Goal: Navigation & Orientation: Find specific page/section

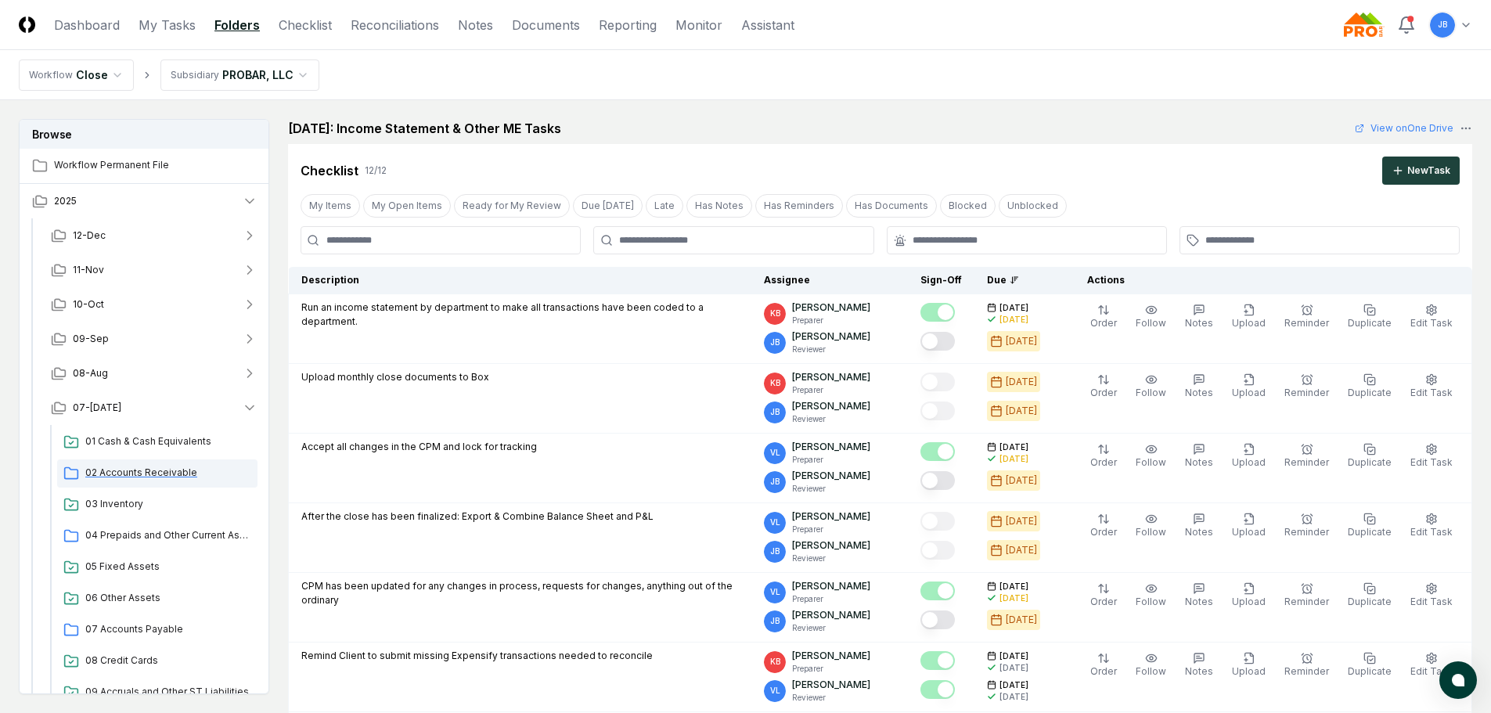
click at [129, 477] on span "02 Accounts Receivable" at bounding box center [168, 473] width 166 height 14
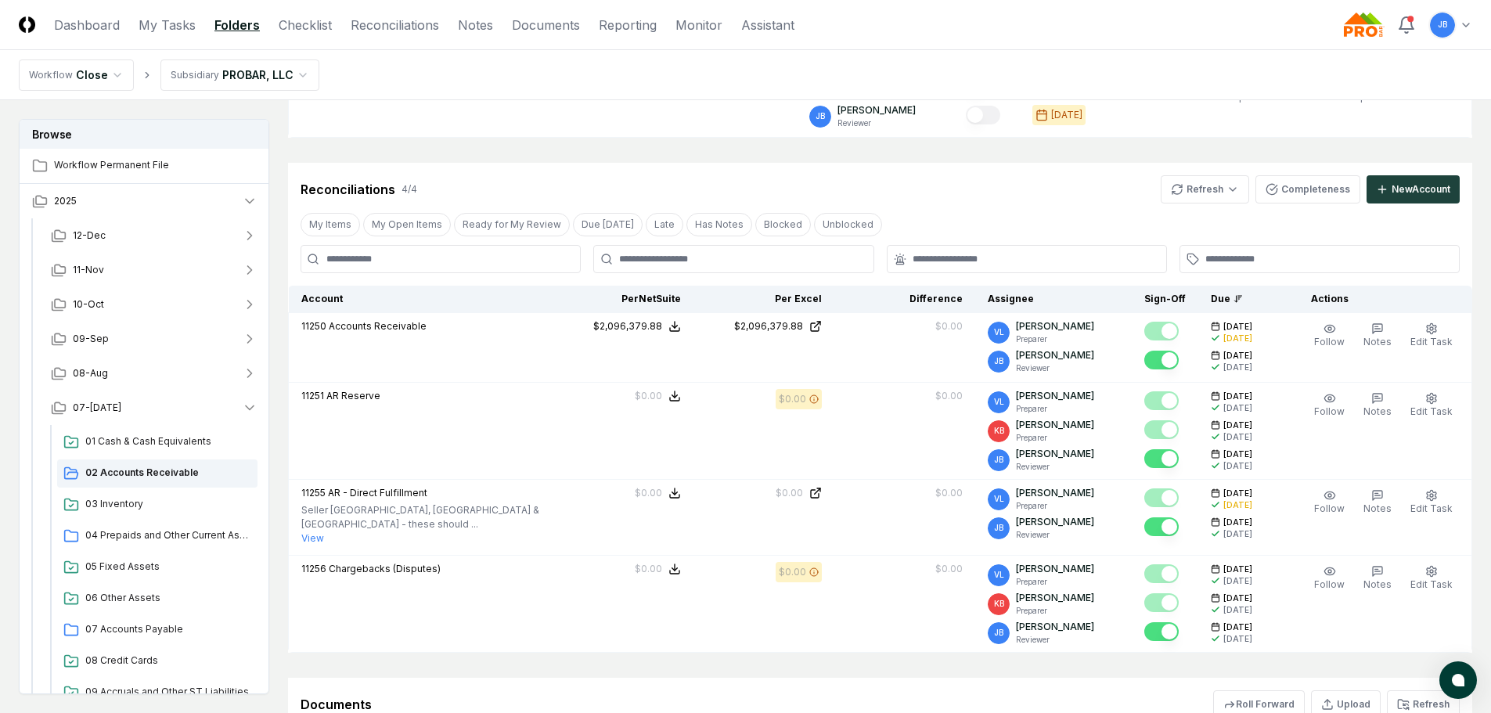
scroll to position [469, 0]
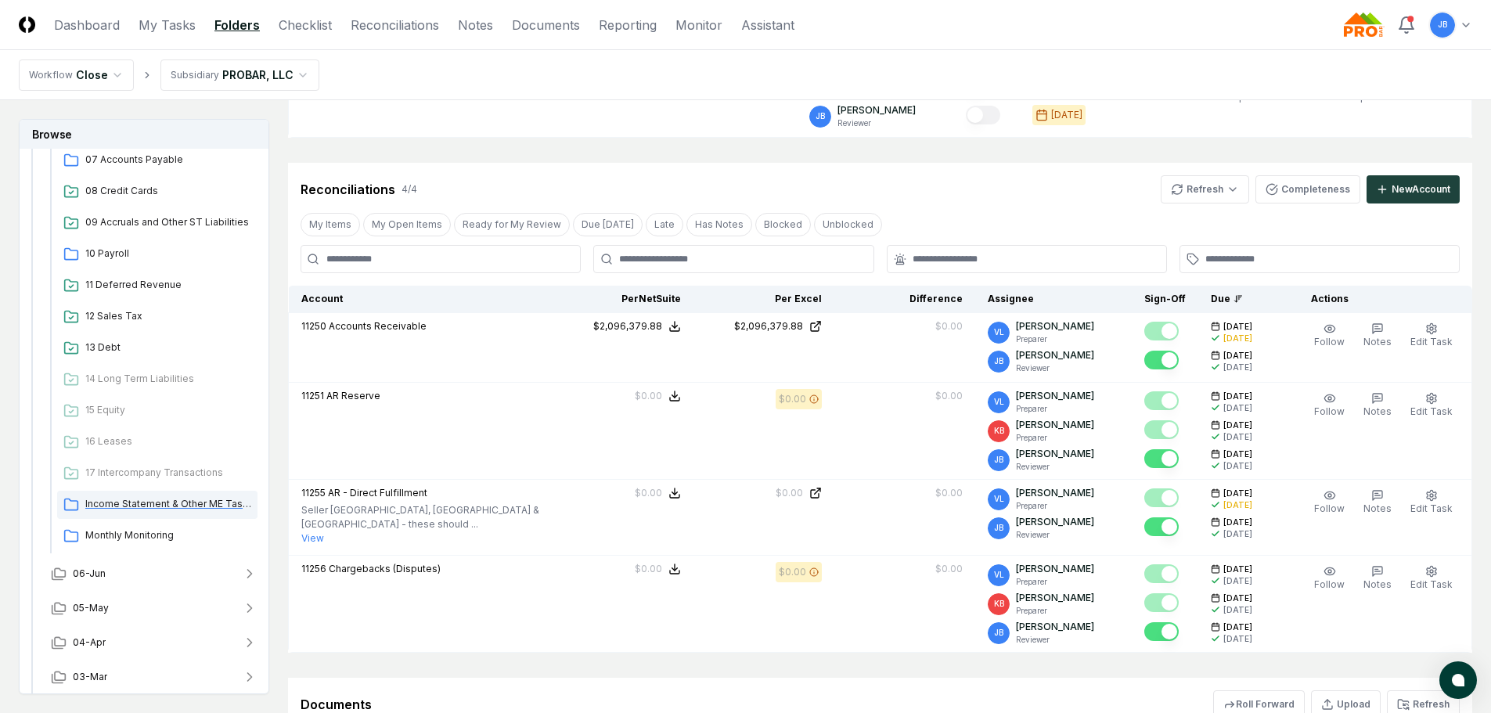
click at [179, 500] on span "Income Statement & Other ME Tasks" at bounding box center [168, 504] width 166 height 14
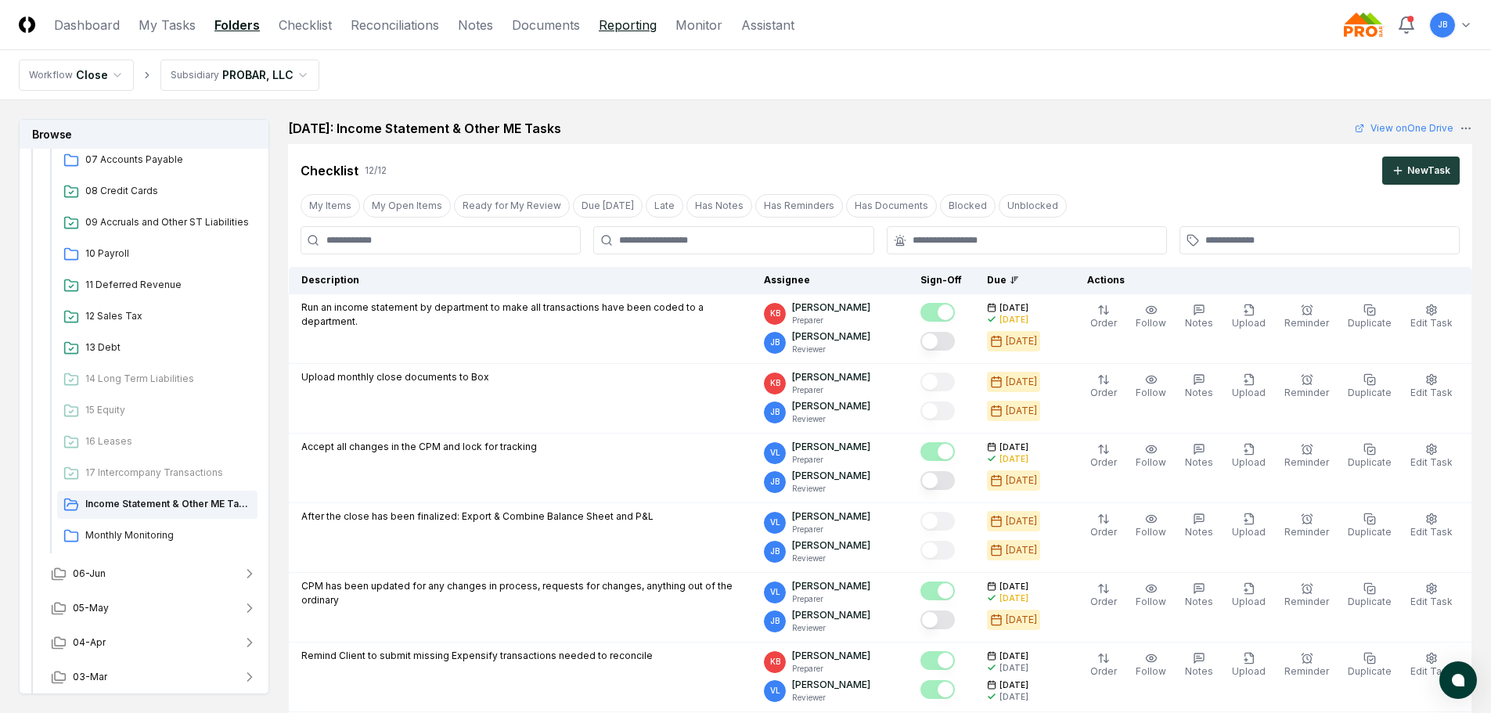
click at [631, 27] on link "Reporting" at bounding box center [628, 25] width 58 height 19
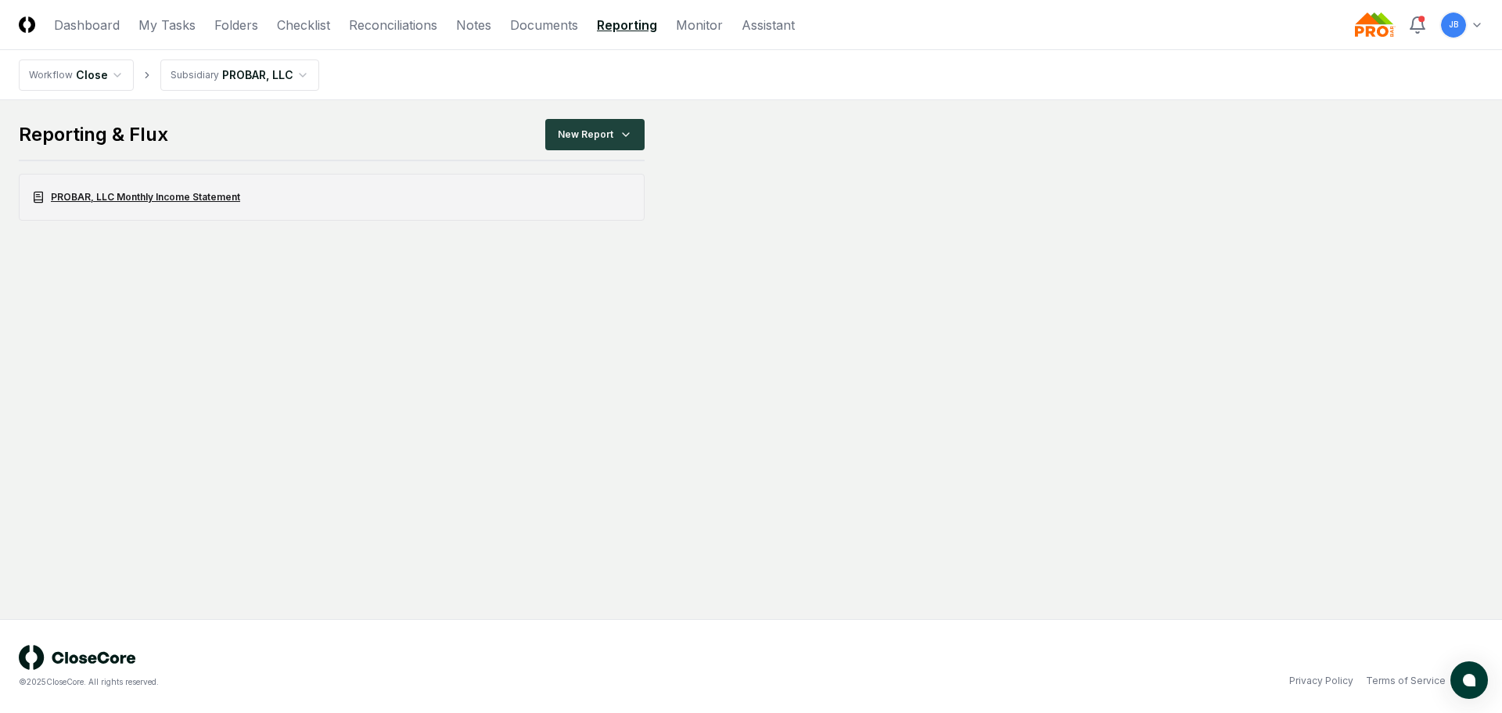
click at [218, 202] on link "PROBAR, LLC Monthly Income Statement" at bounding box center [332, 197] width 626 height 47
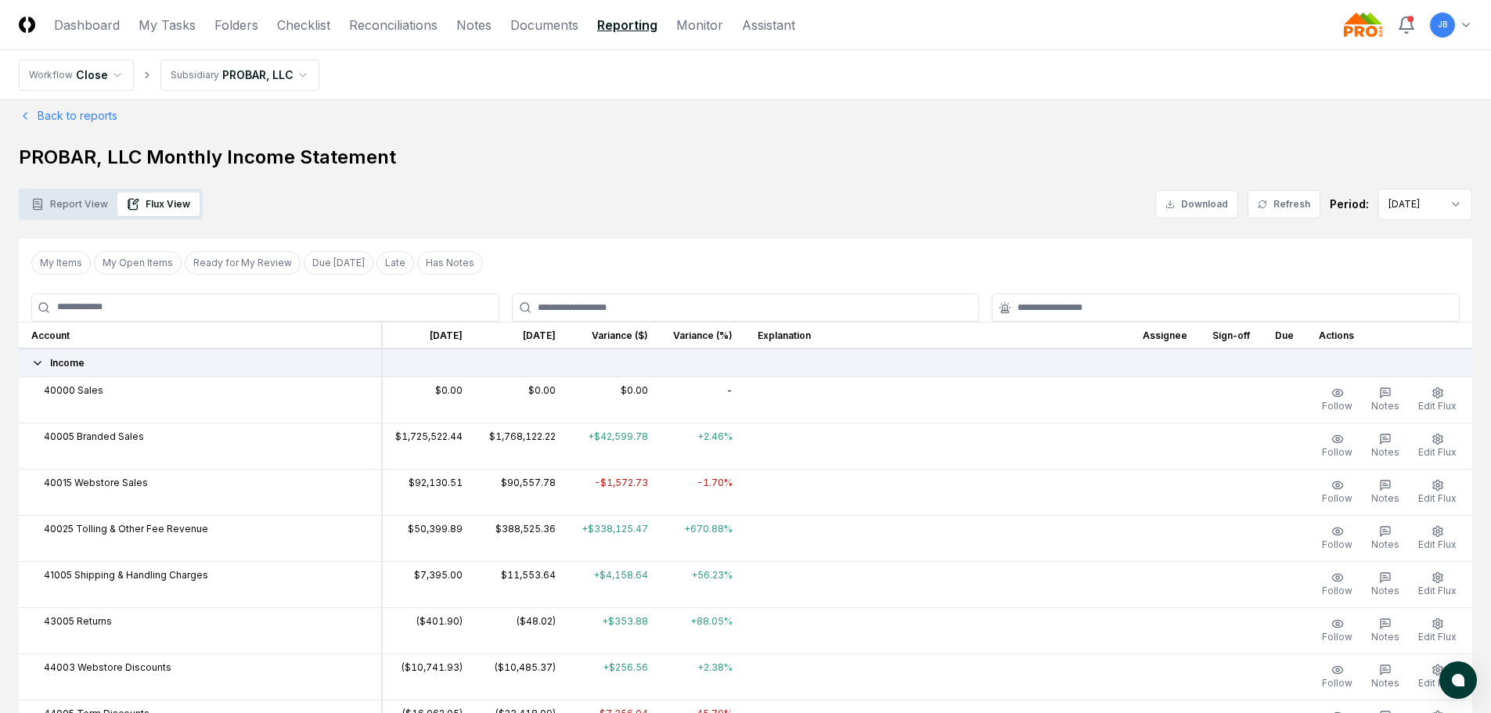
scroll to position [78, 0]
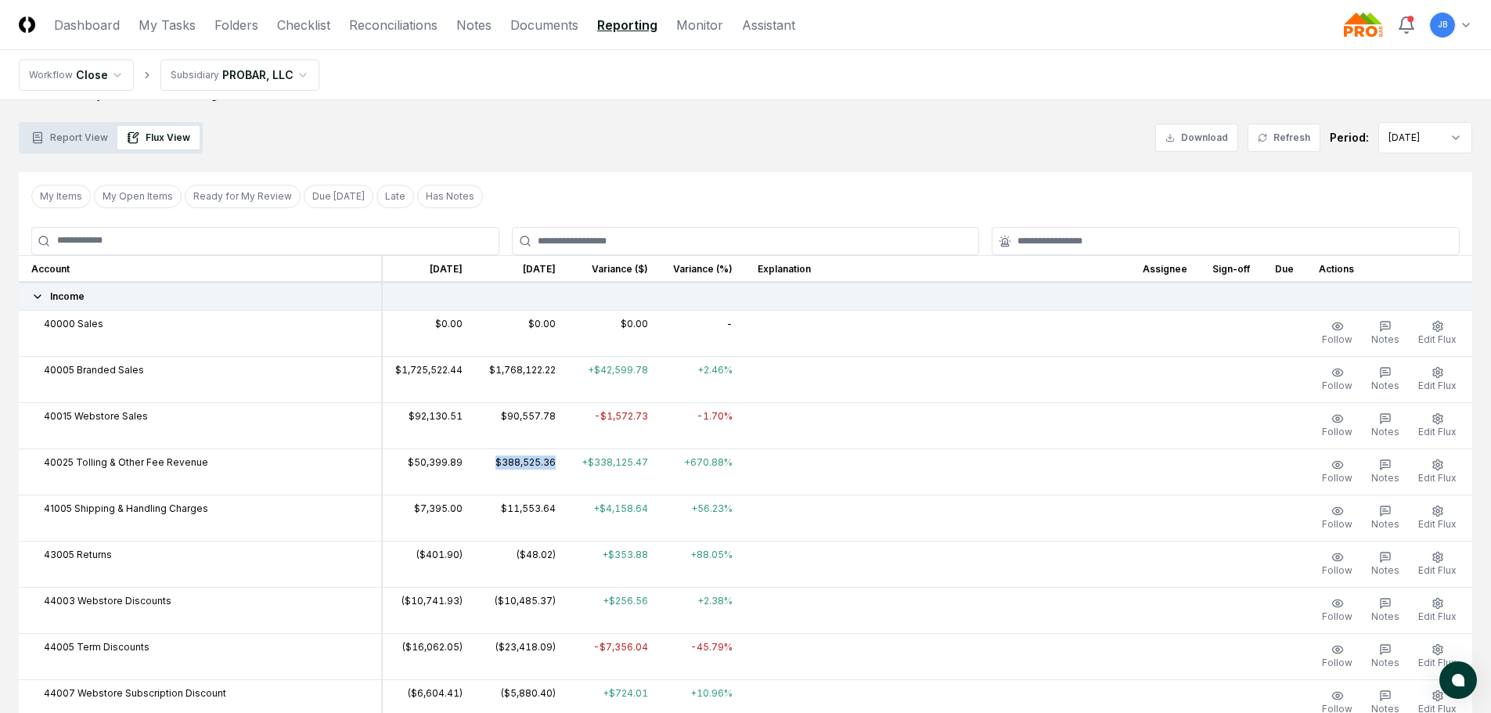
drag, startPoint x: 484, startPoint y: 462, endPoint x: 544, endPoint y: 463, distance: 60.3
click at [544, 463] on td "$388,525.36" at bounding box center [521, 471] width 93 height 46
drag, startPoint x: 477, startPoint y: 460, endPoint x: 548, endPoint y: 459, distance: 70.4
click at [548, 459] on tr "40025 Tolling & Other Fee Revenue $50,399.89 $388,525.36 +$338,125.47 +670.88% …" at bounding box center [745, 471] width 1453 height 46
click at [545, 463] on td "$388,525.36" at bounding box center [521, 471] width 93 height 46
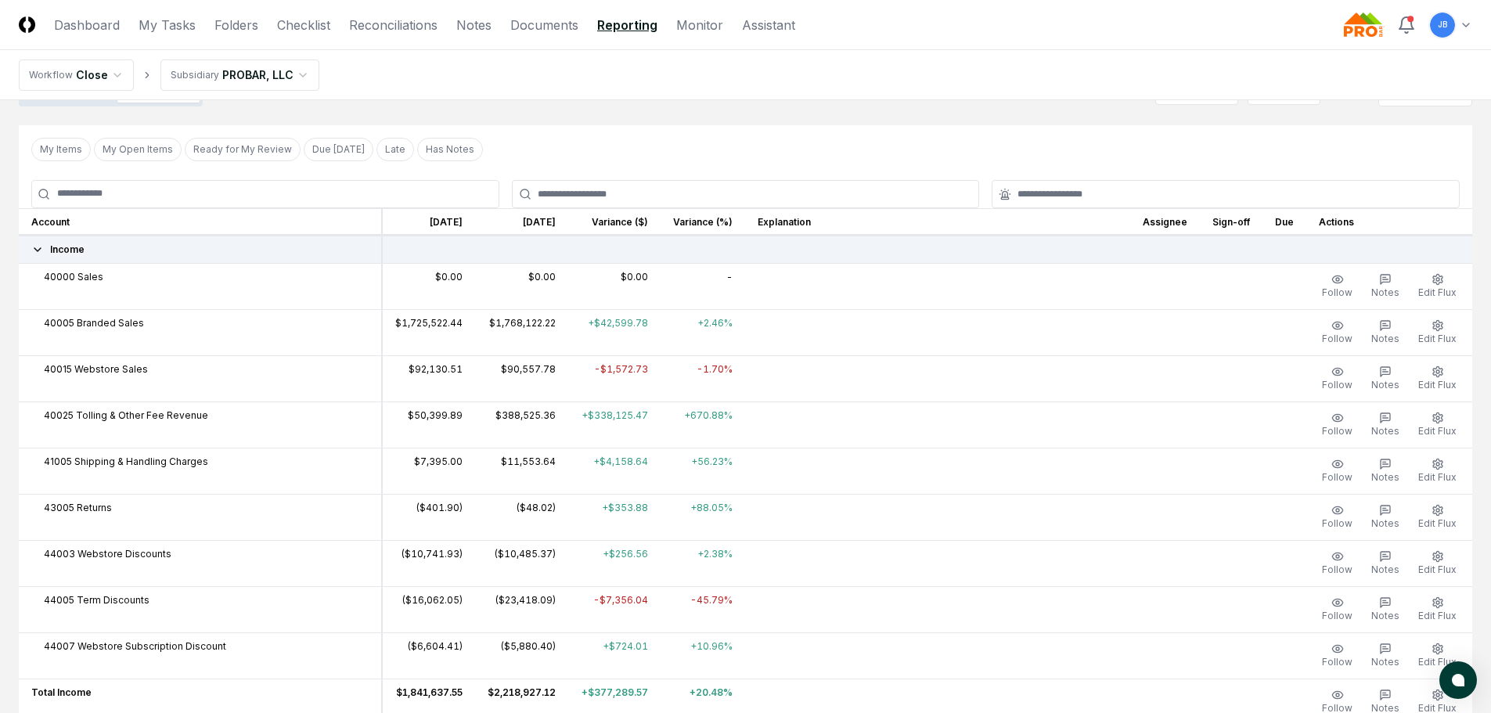
scroll to position [235, 0]
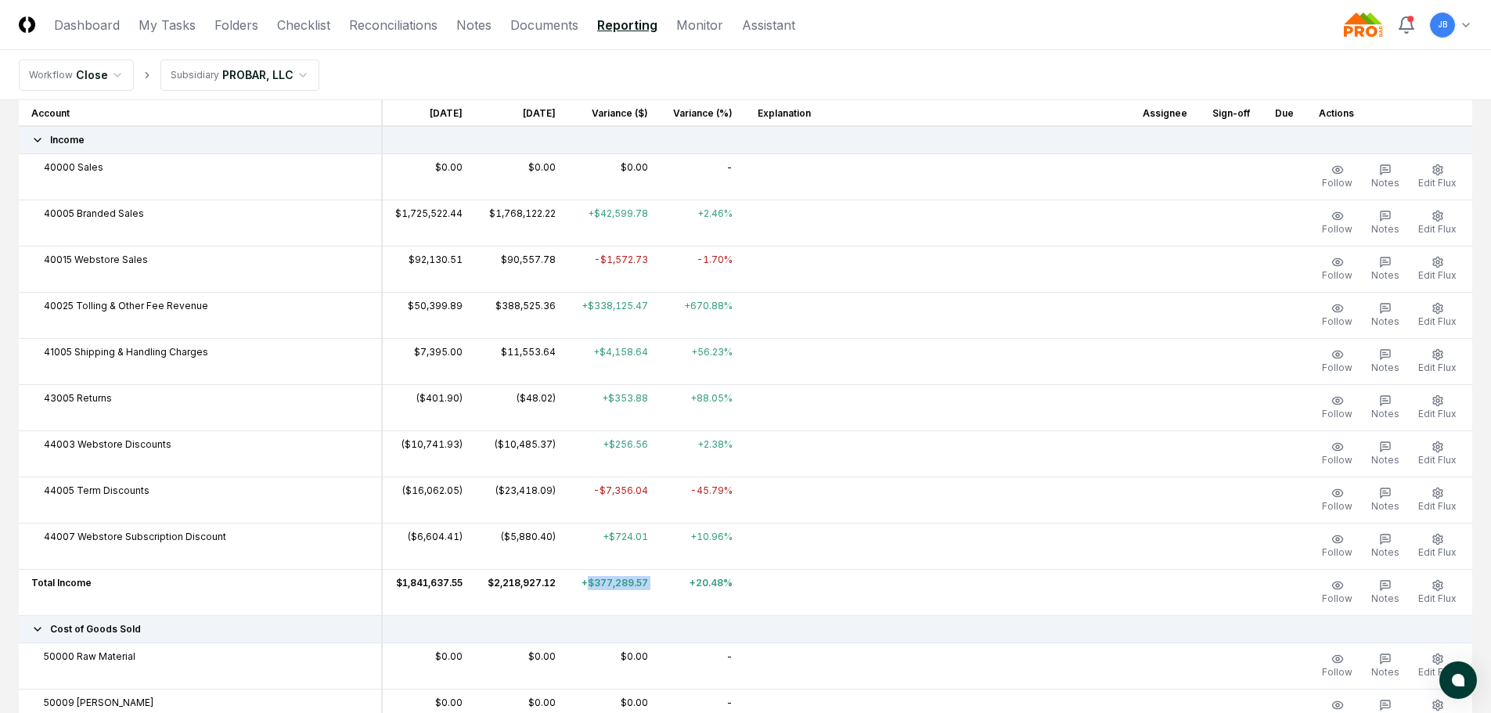
drag, startPoint x: 572, startPoint y: 584, endPoint x: 617, endPoint y: 668, distance: 95.9
click at [648, 591] on tr "Total Income $1,841,637.55 $2,218,927.12 +$377,289.57 +20.48% Follow Notes Edit…" at bounding box center [745, 592] width 1453 height 46
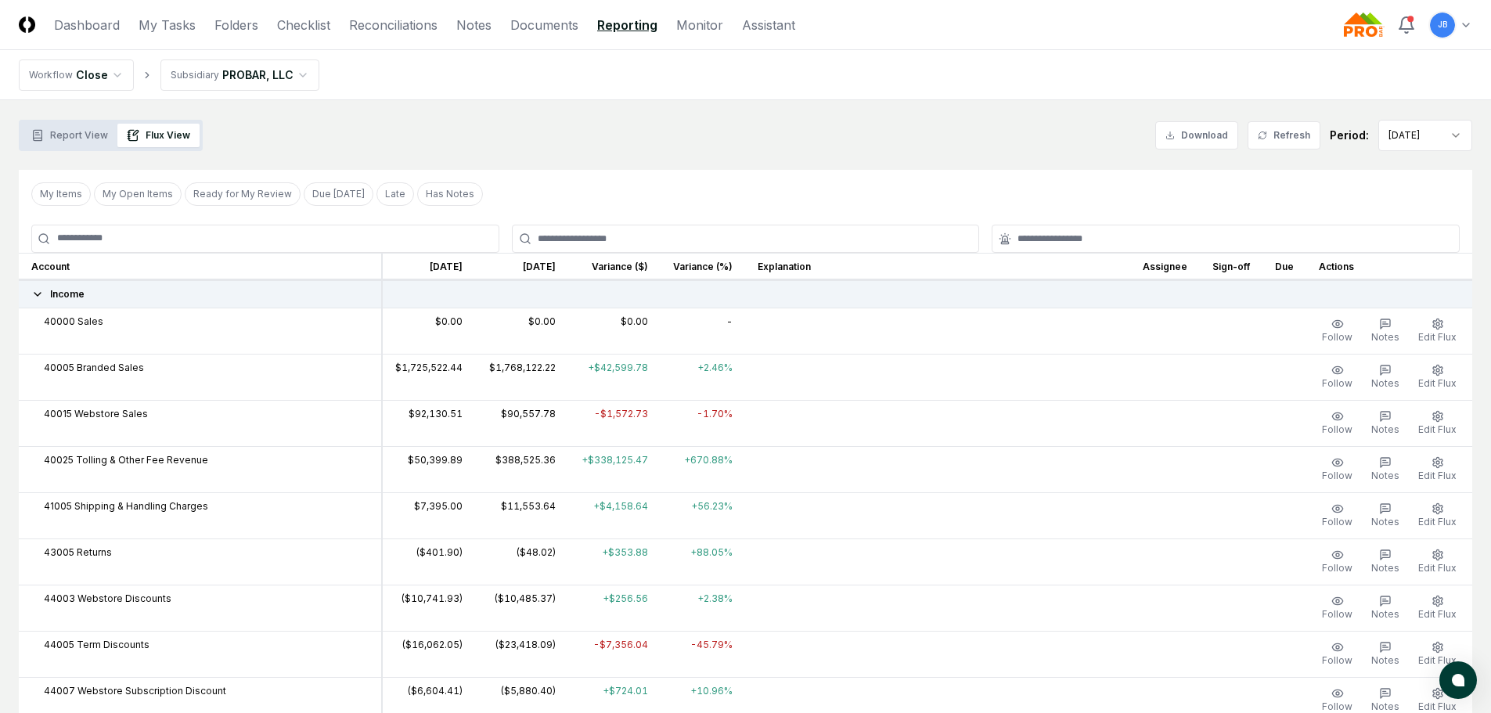
scroll to position [78, 0]
drag, startPoint x: 489, startPoint y: 463, endPoint x: 550, endPoint y: 471, distance: 61.5
click at [550, 471] on td "$388,525.36" at bounding box center [521, 471] width 93 height 46
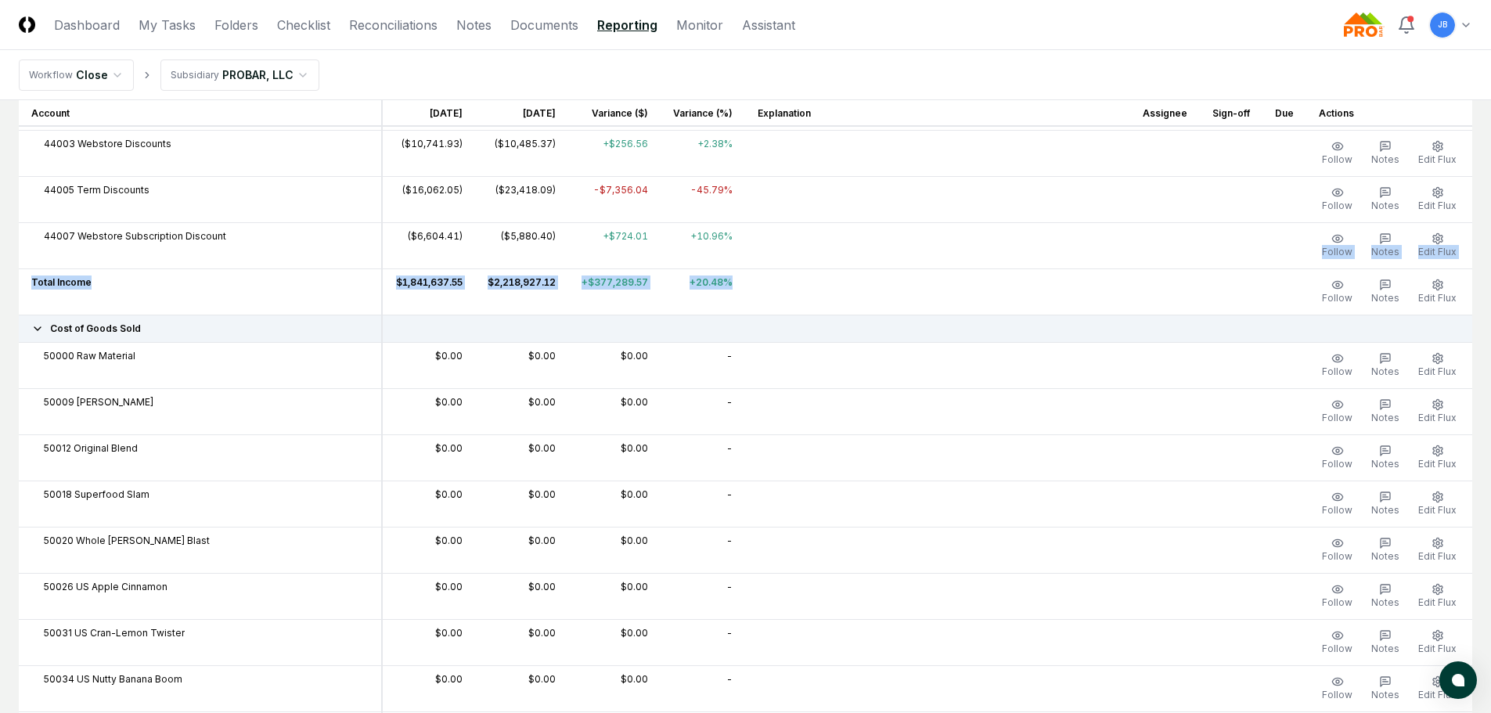
scroll to position [548, 0]
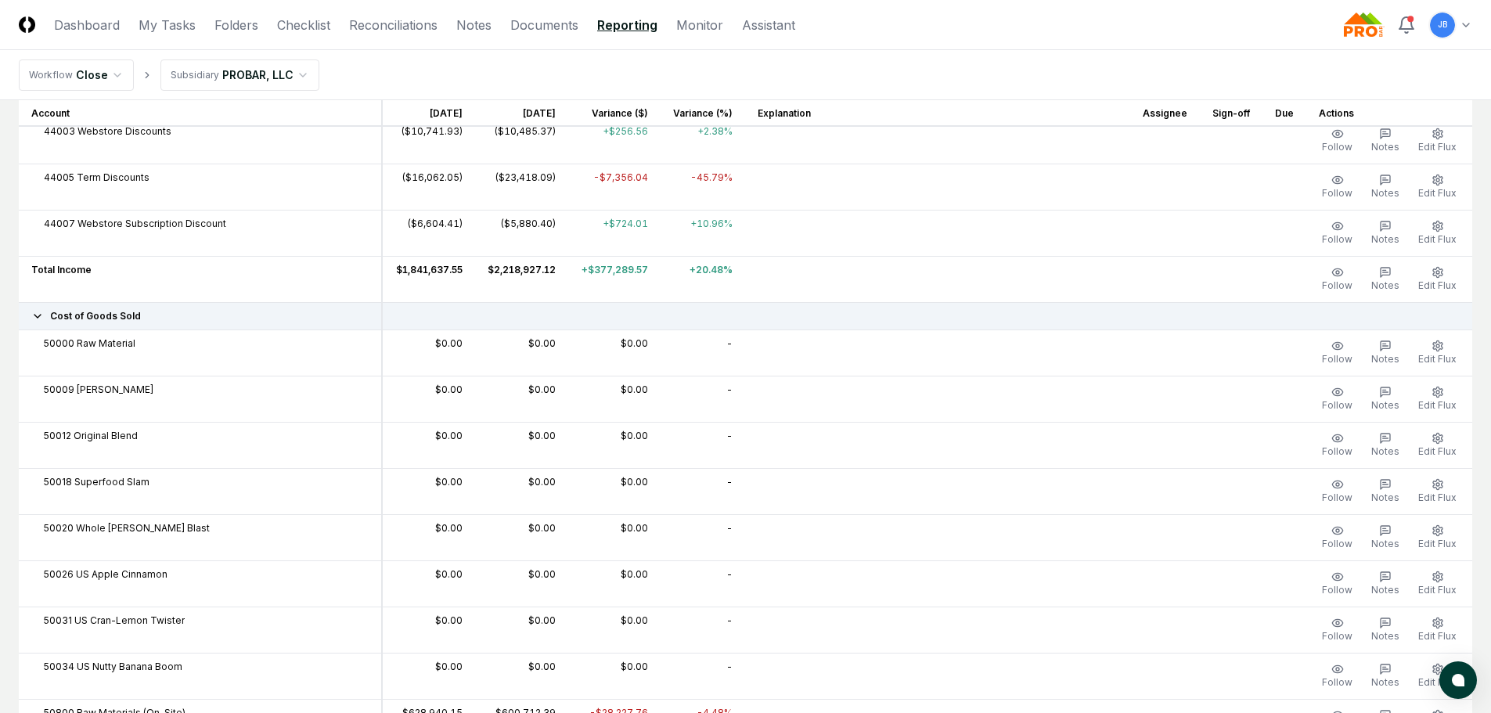
click at [781, 331] on td at bounding box center [937, 352] width 385 height 46
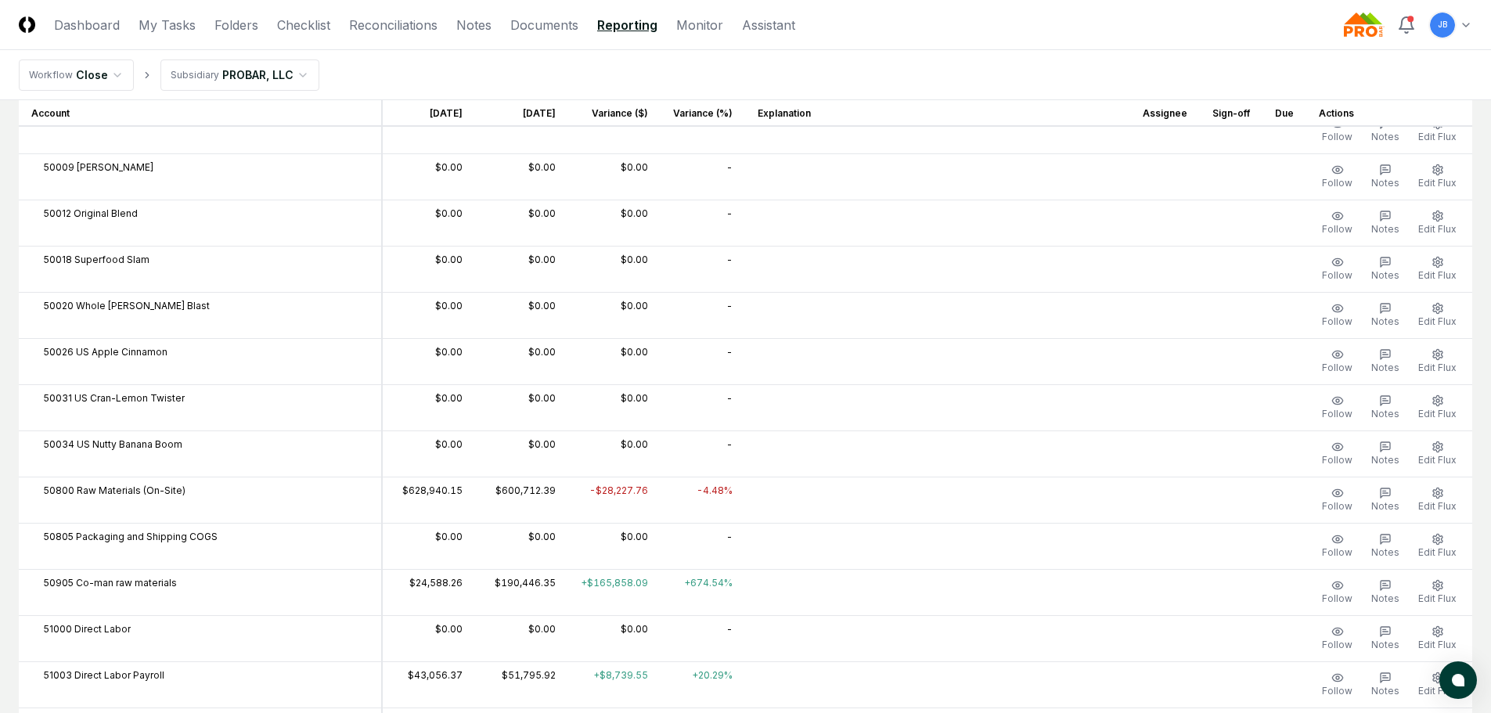
scroll to position [782, 0]
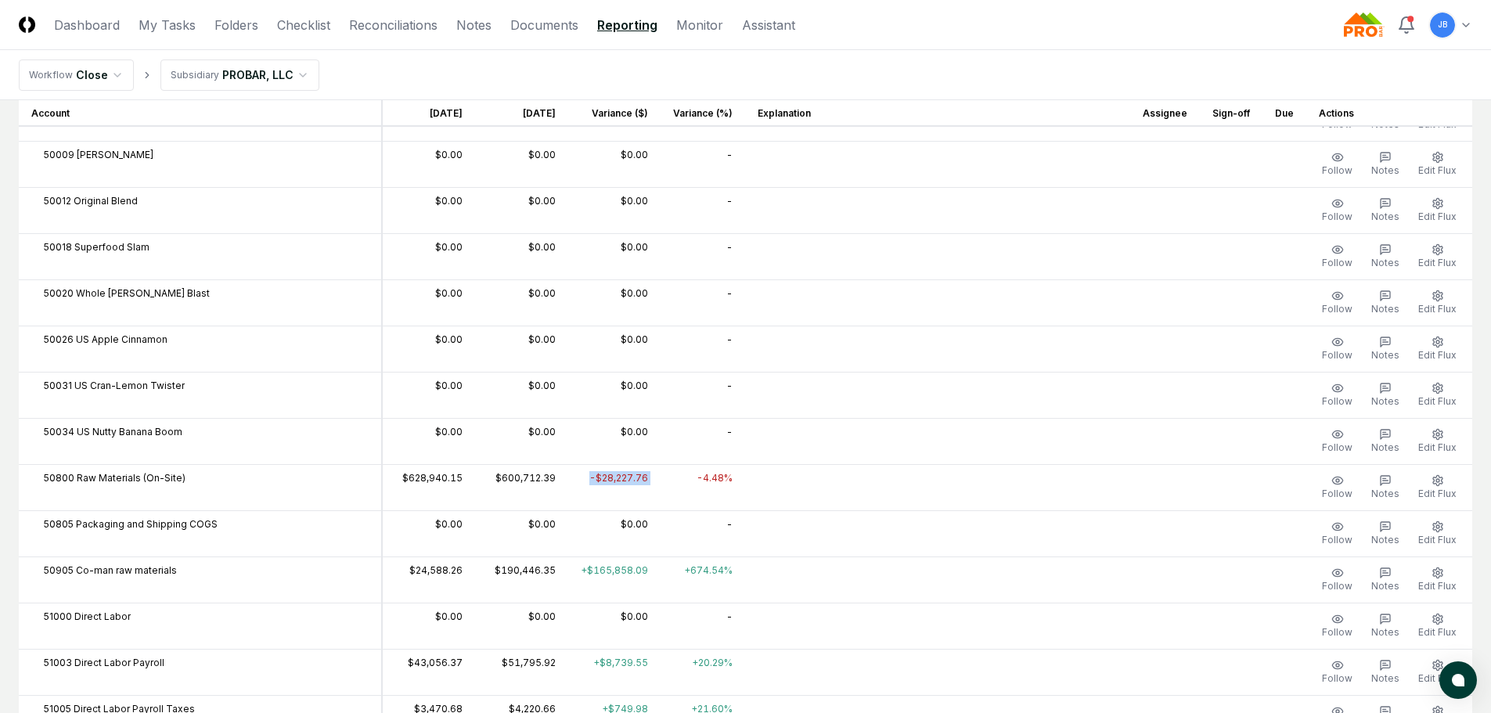
drag, startPoint x: 574, startPoint y: 480, endPoint x: 667, endPoint y: 662, distance: 205.1
click at [667, 480] on tr "50800 Raw Materials (On-Site) $628,940.15 $600,712.39 -$28,227.76 -4.48% Follow…" at bounding box center [745, 487] width 1453 height 46
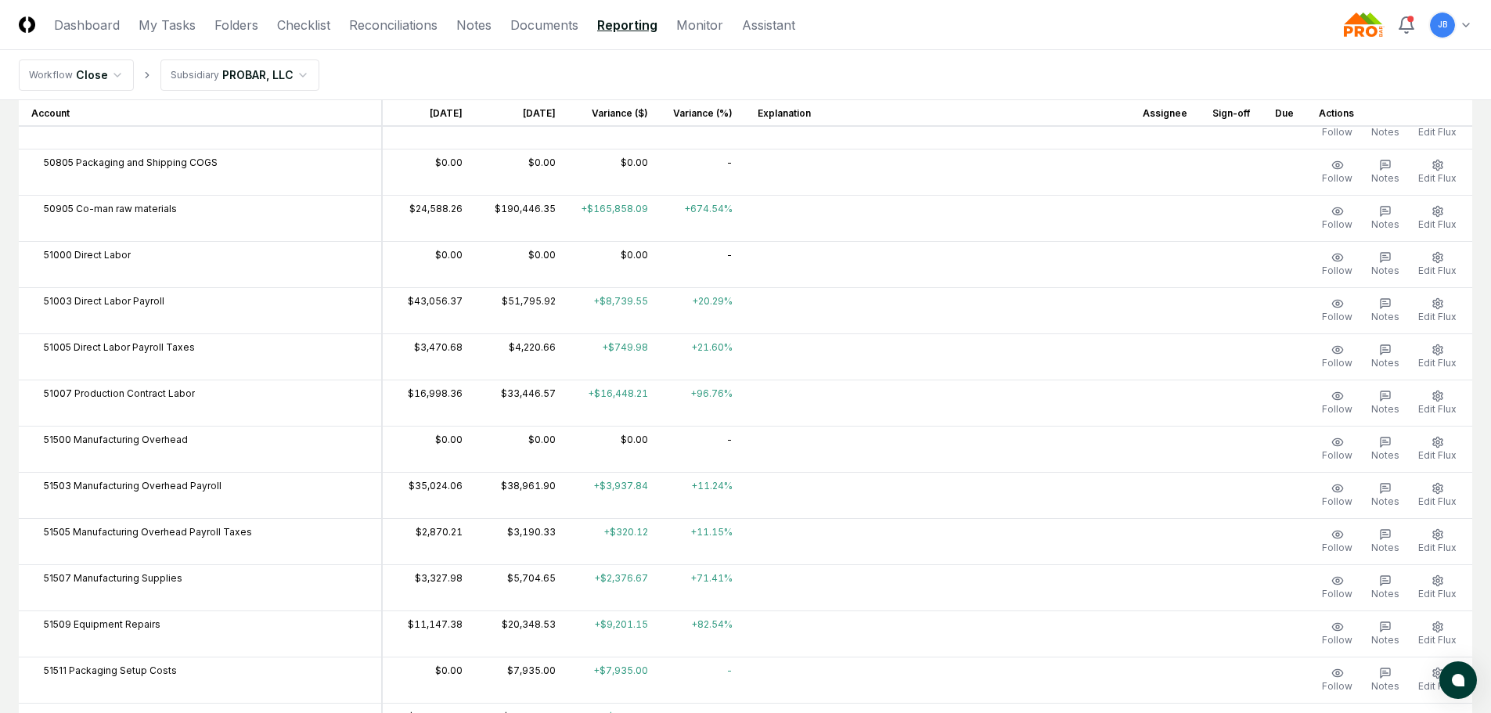
scroll to position [1174, 0]
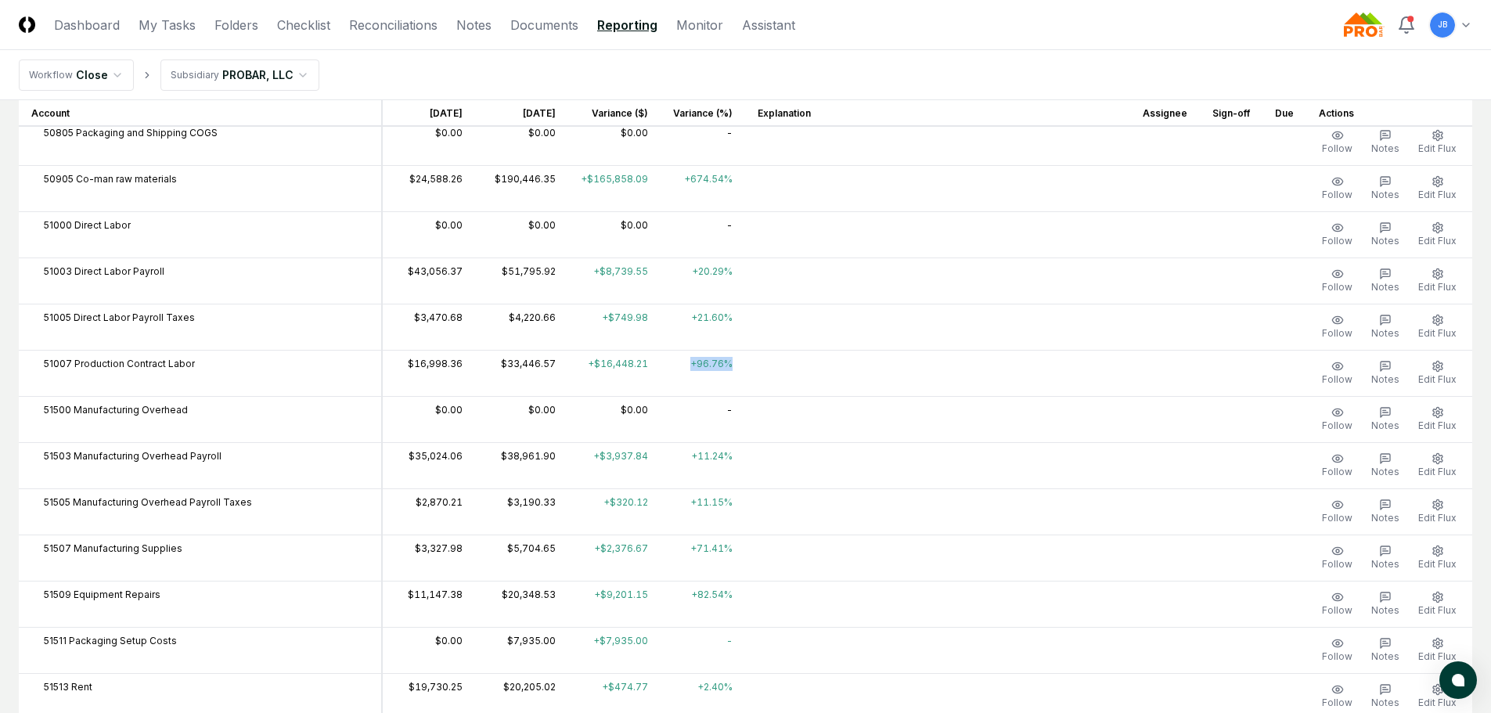
drag, startPoint x: 676, startPoint y: 368, endPoint x: 715, endPoint y: 361, distance: 39.8
click at [715, 361] on td "+96.76%" at bounding box center [702, 373] width 85 height 46
drag, startPoint x: 754, startPoint y: 376, endPoint x: 766, endPoint y: 390, distance: 18.9
click at [756, 376] on td at bounding box center [937, 373] width 385 height 46
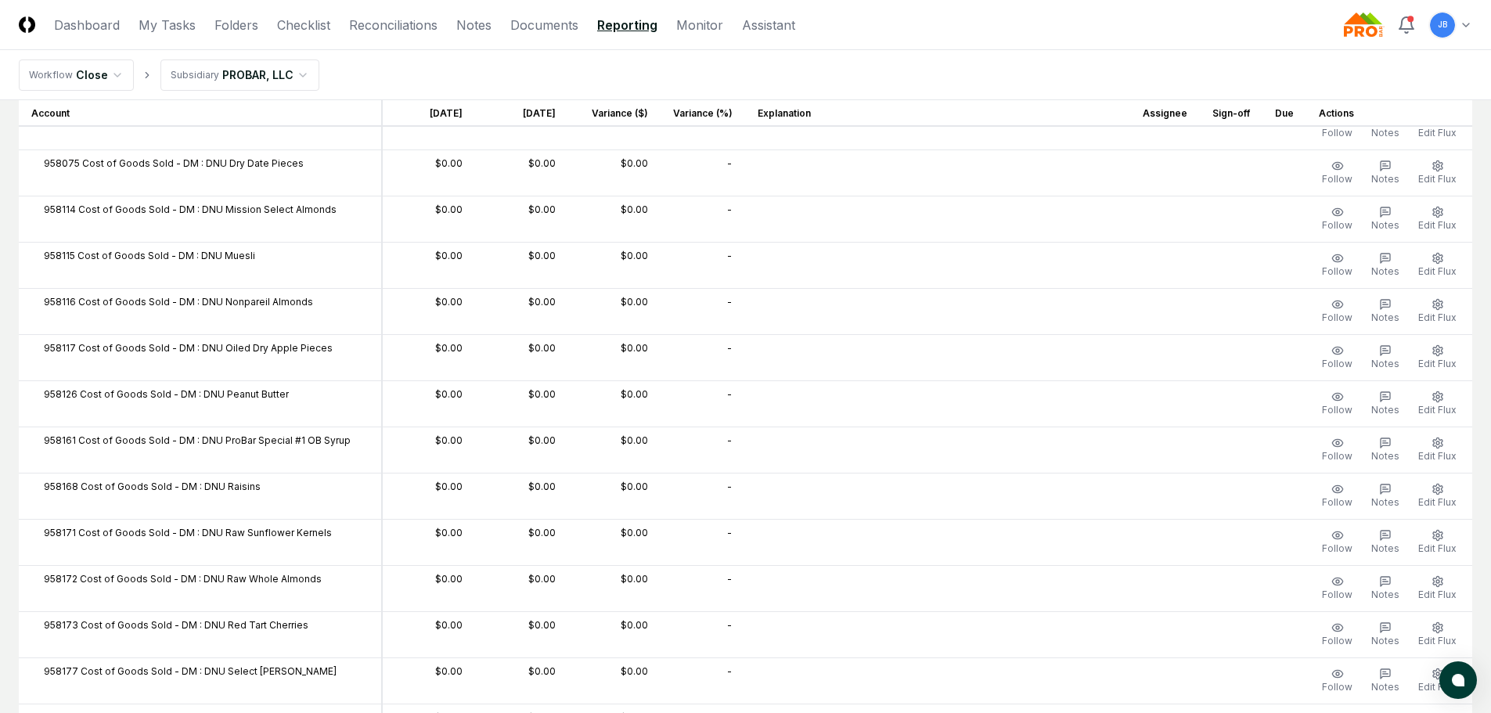
scroll to position [3912, 0]
click at [358, 27] on link "Reconciliations" at bounding box center [393, 25] width 88 height 19
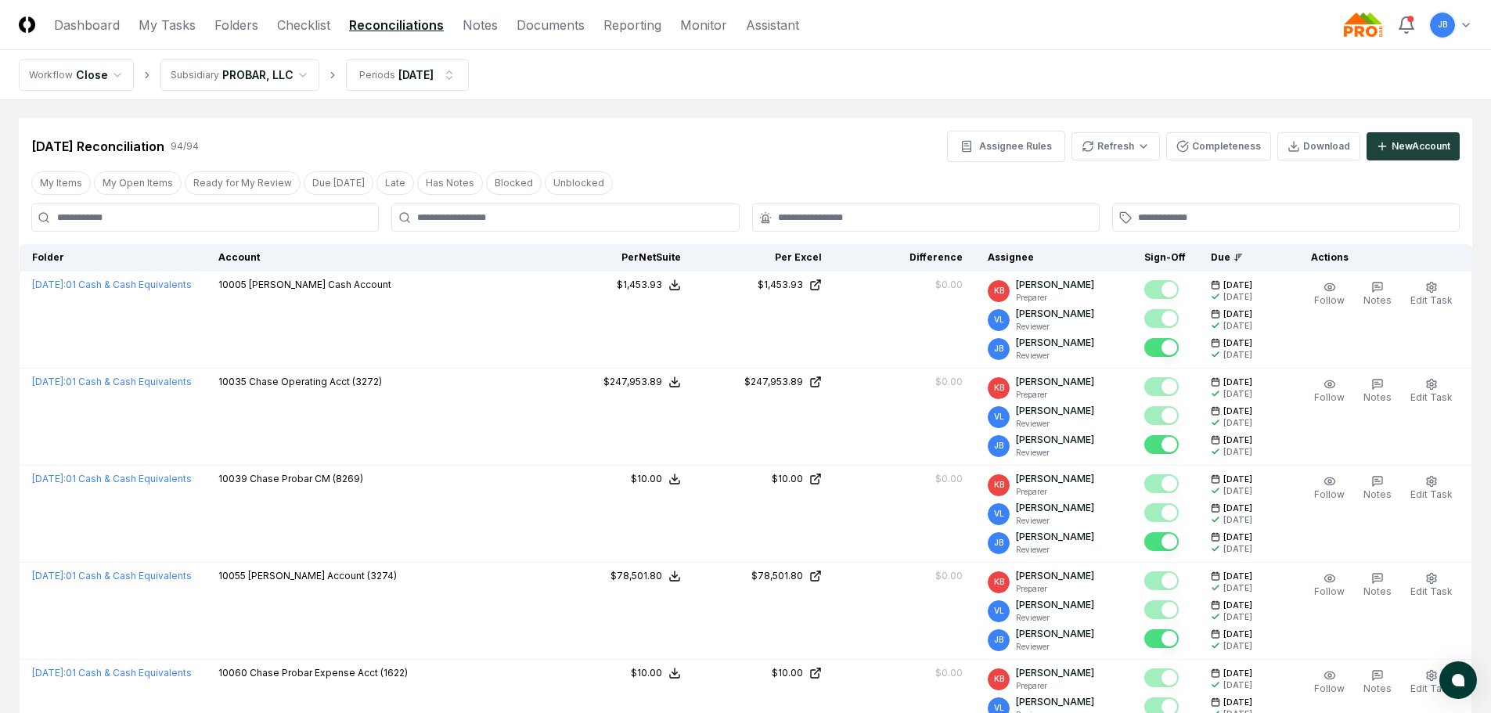
scroll to position [704, 0]
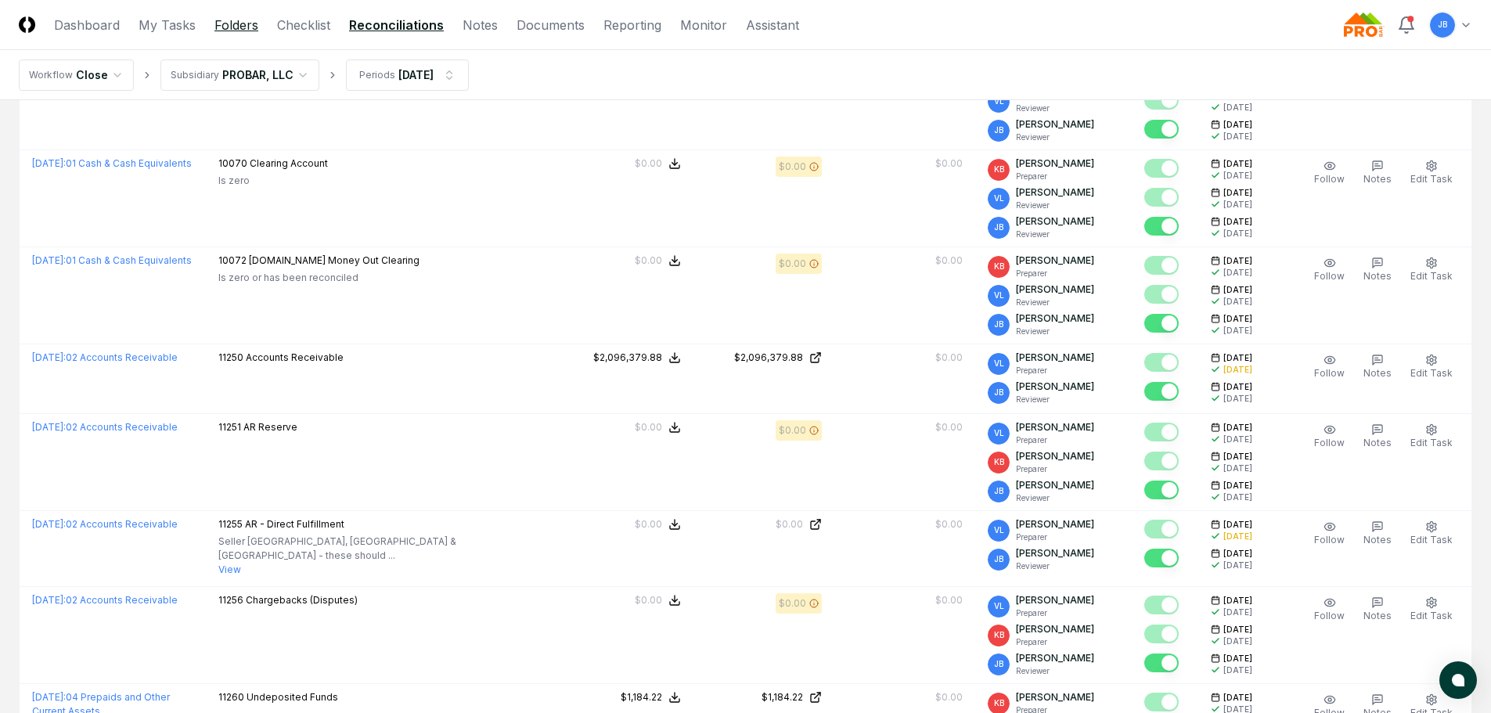
click at [239, 28] on link "Folders" at bounding box center [236, 25] width 44 height 19
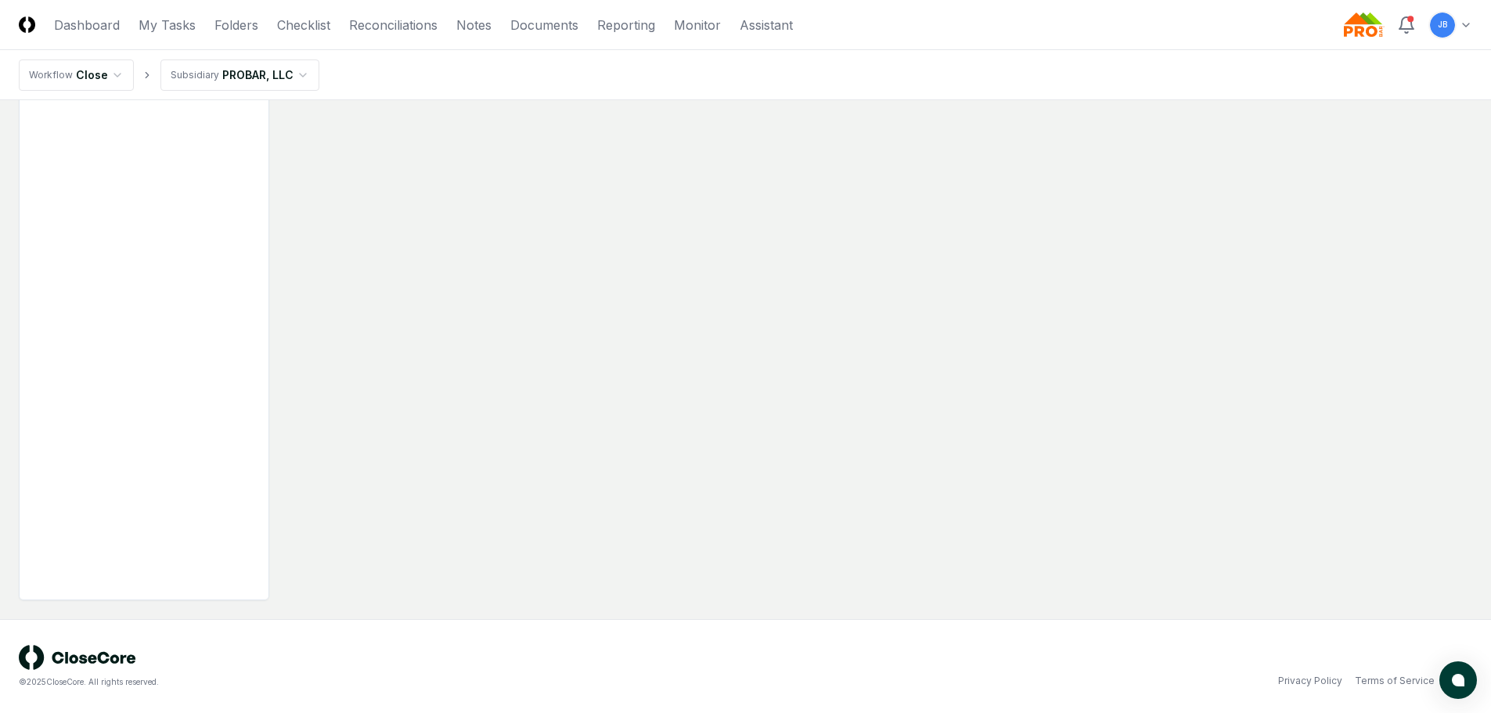
scroll to position [94, 0]
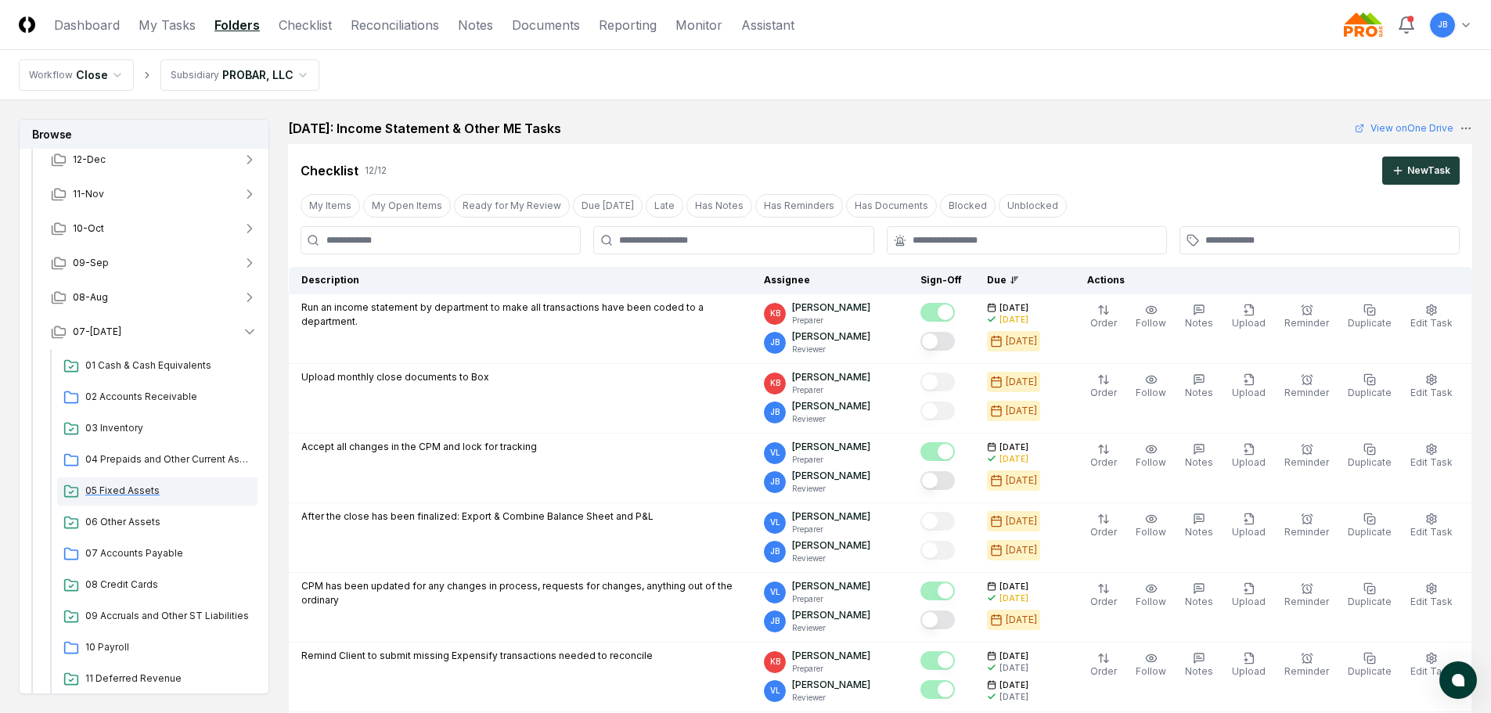
scroll to position [78, 0]
click at [113, 437] on div "03 Inventory" at bounding box center [157, 426] width 200 height 28
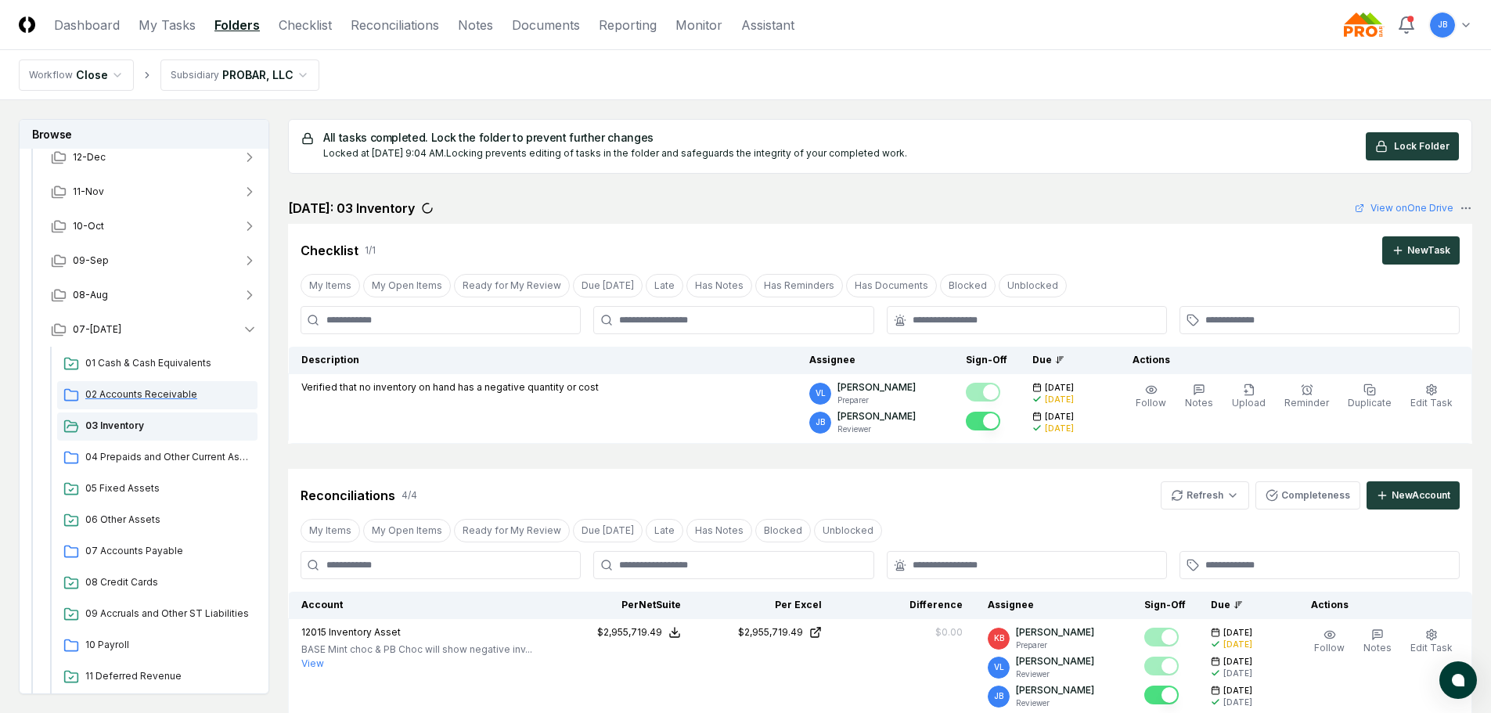
click at [122, 390] on span "02 Accounts Receivable" at bounding box center [168, 394] width 166 height 14
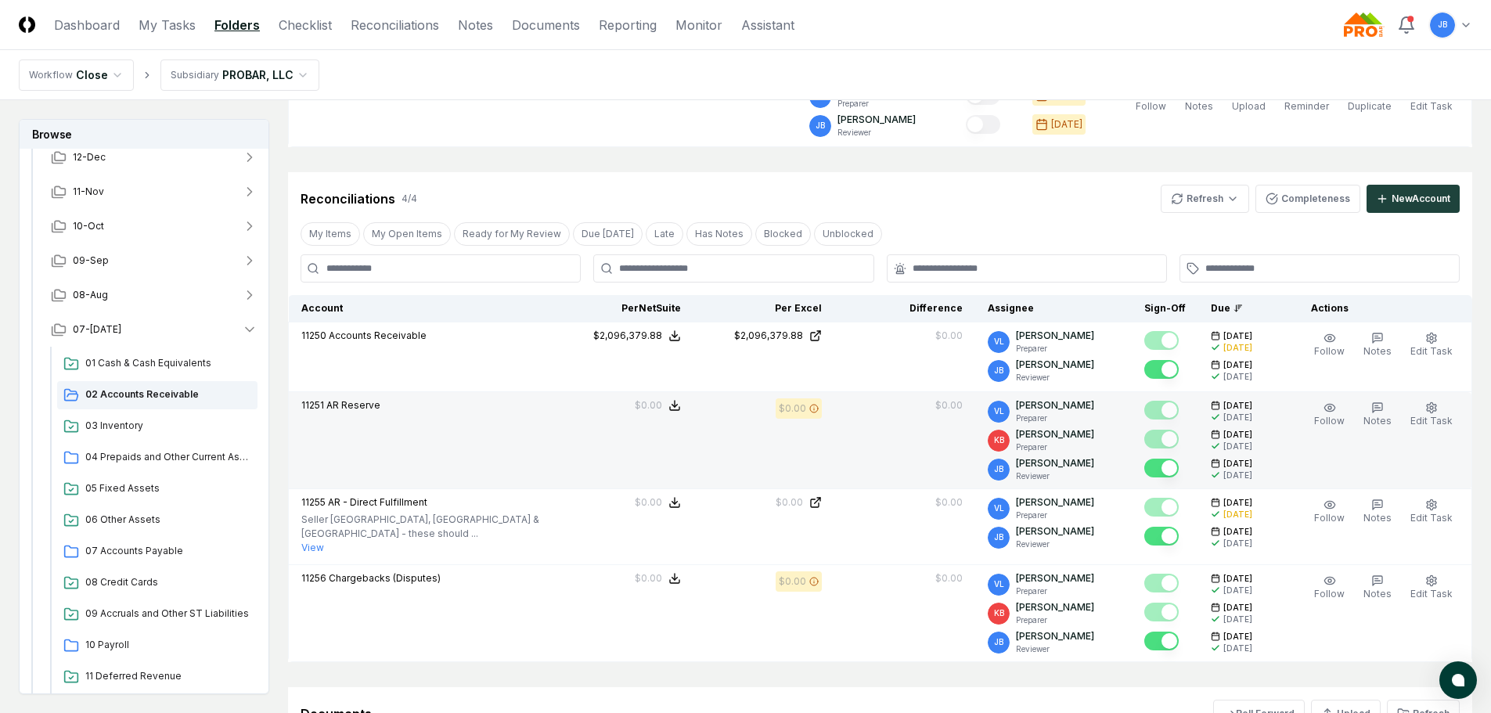
scroll to position [235, 0]
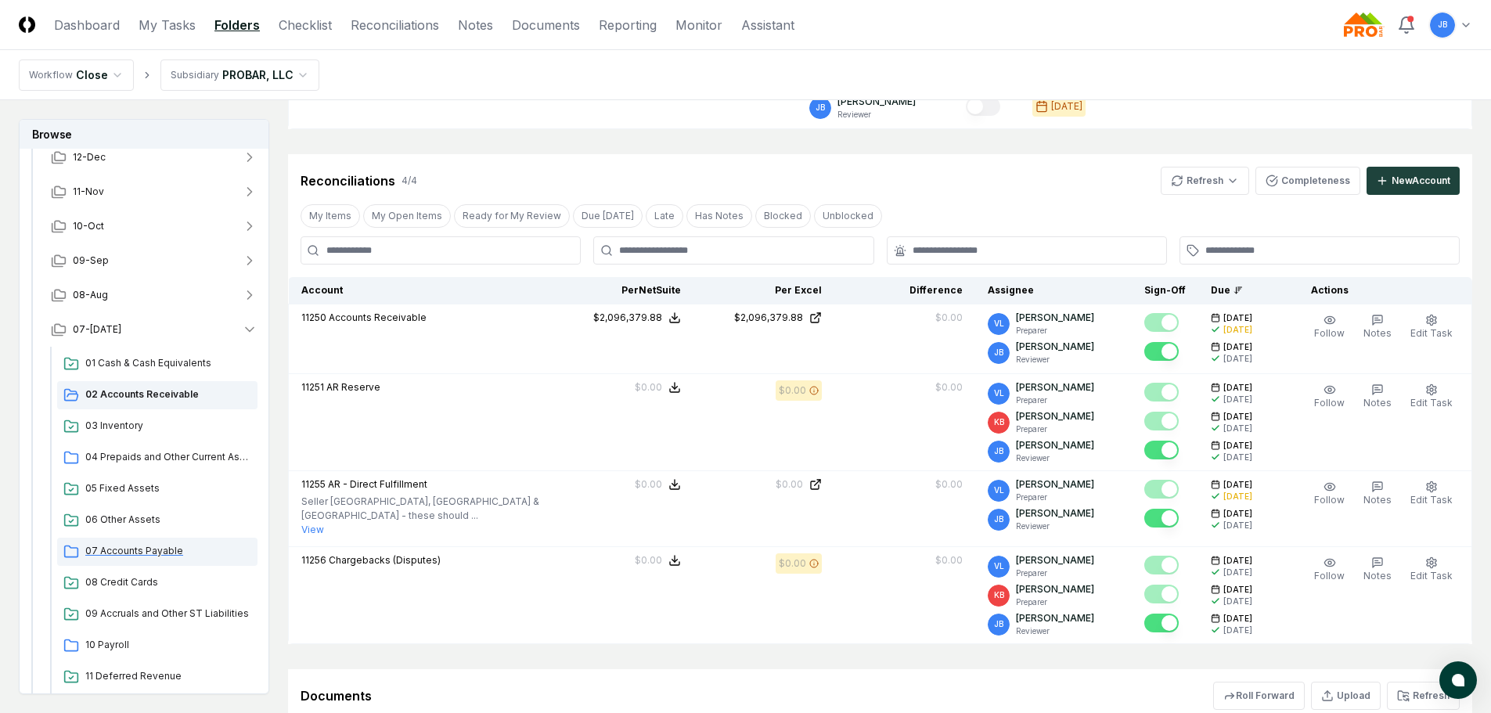
click at [122, 548] on span "07 Accounts Payable" at bounding box center [168, 551] width 166 height 14
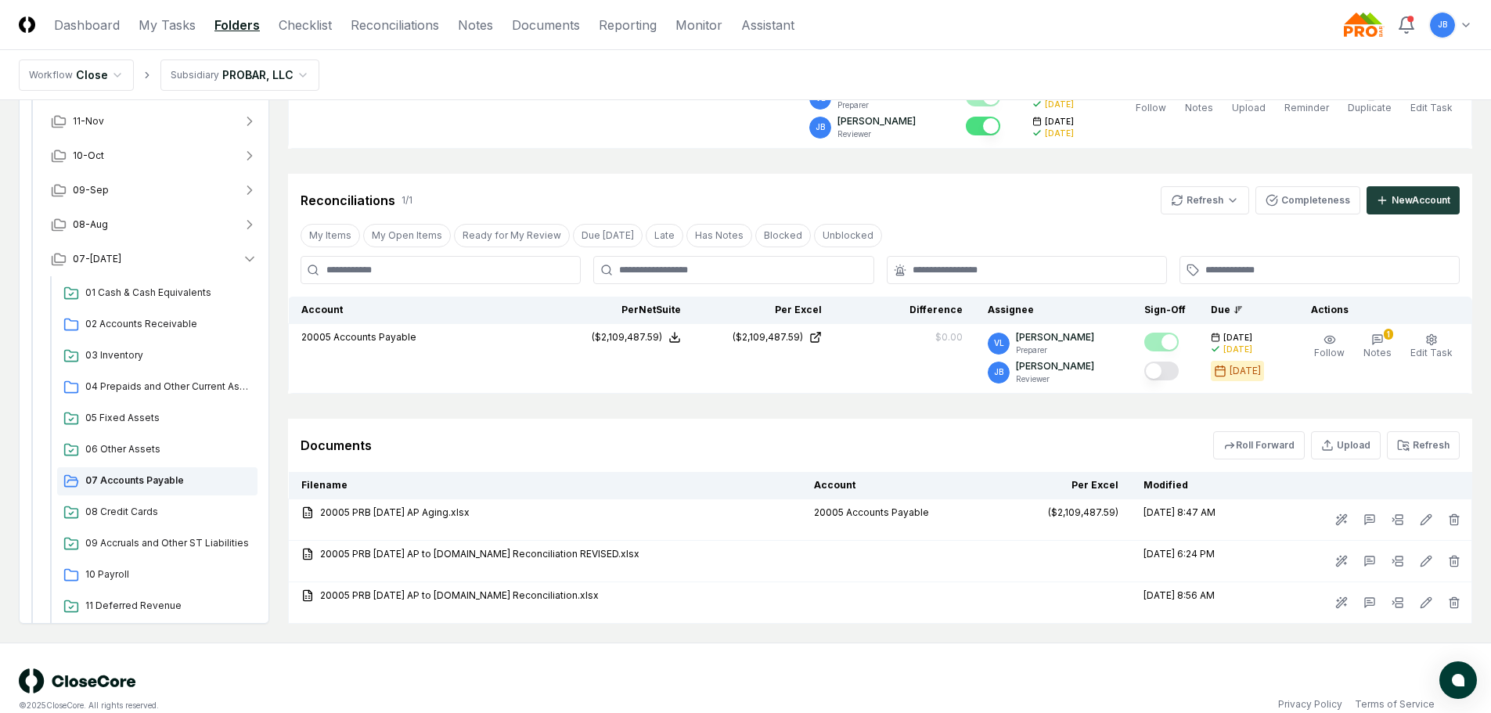
scroll to position [239, 0]
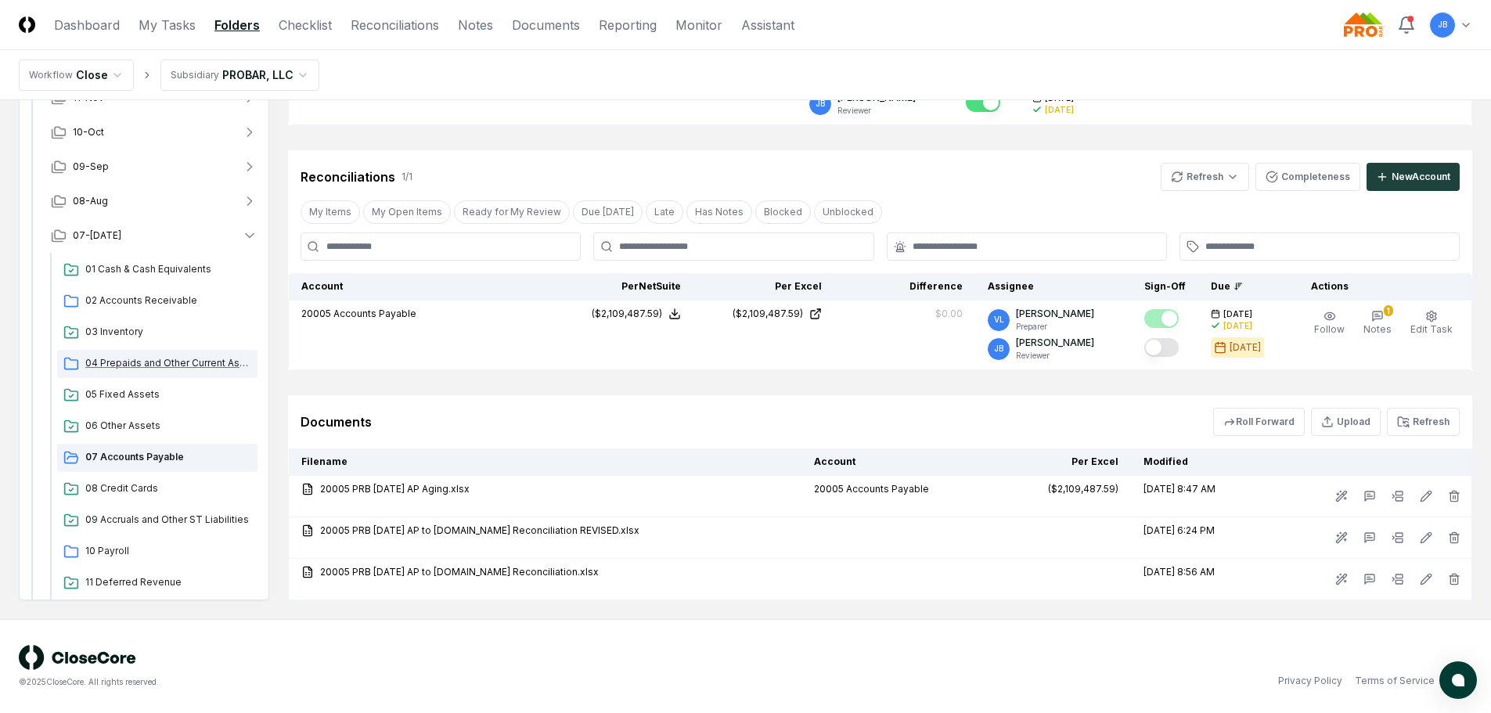
click at [178, 366] on span "04 Prepaids and Other Current Assets" at bounding box center [168, 363] width 166 height 14
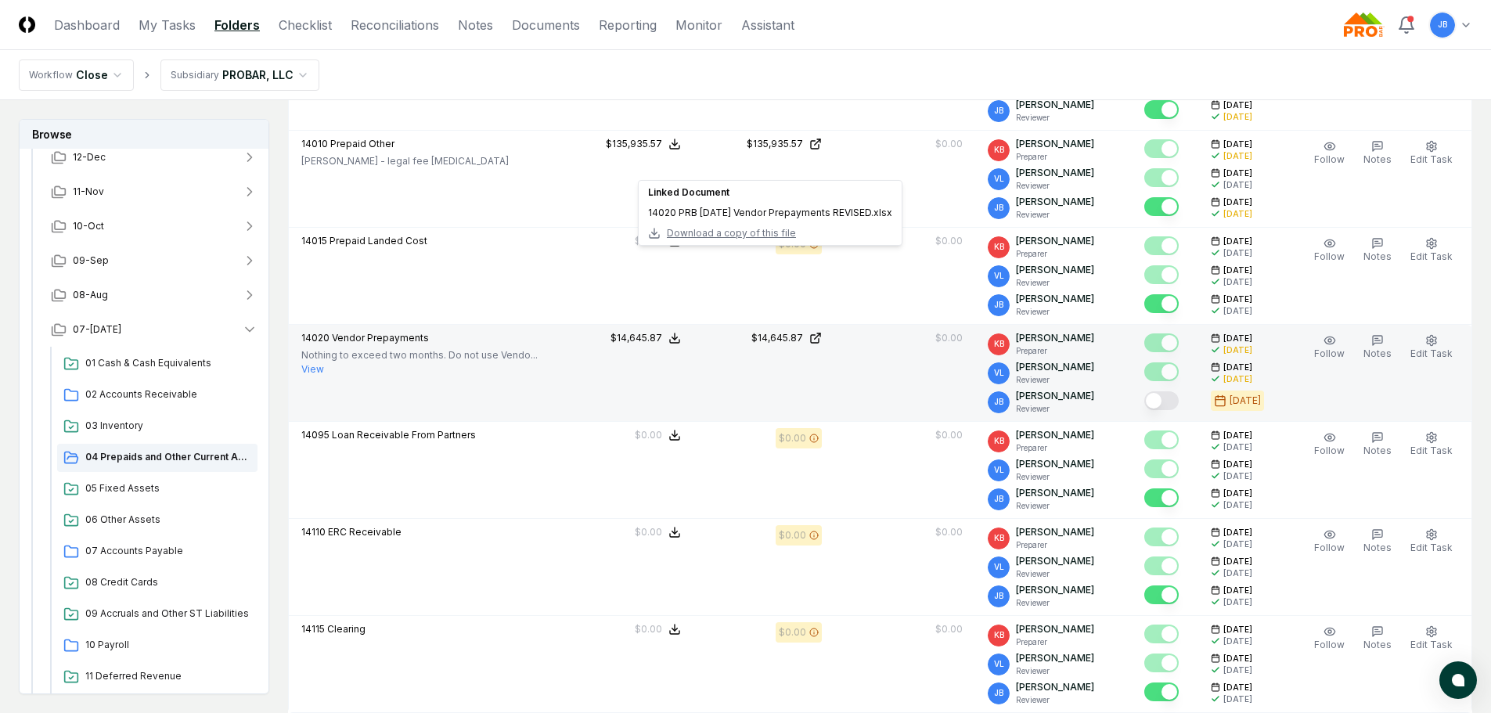
scroll to position [1565, 0]
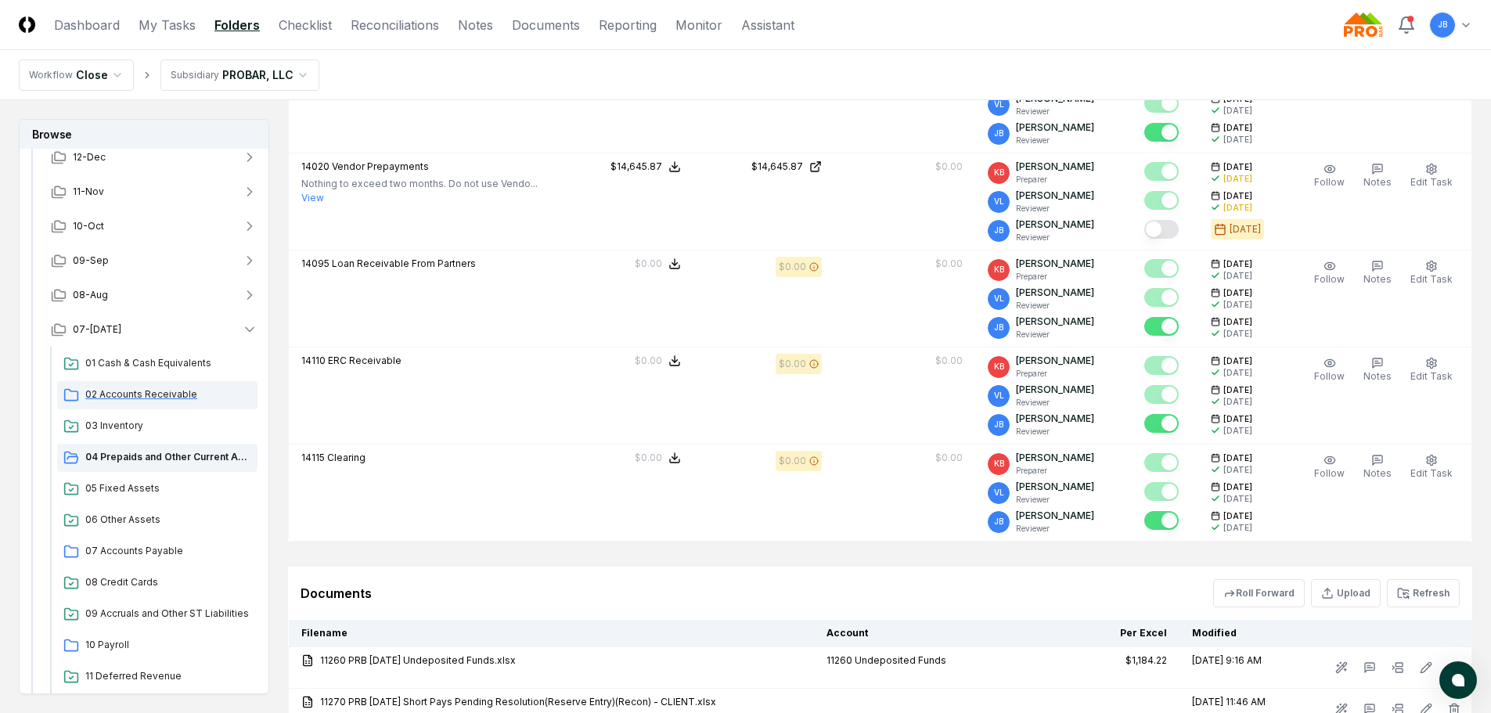
click at [135, 391] on span "02 Accounts Receivable" at bounding box center [168, 394] width 166 height 14
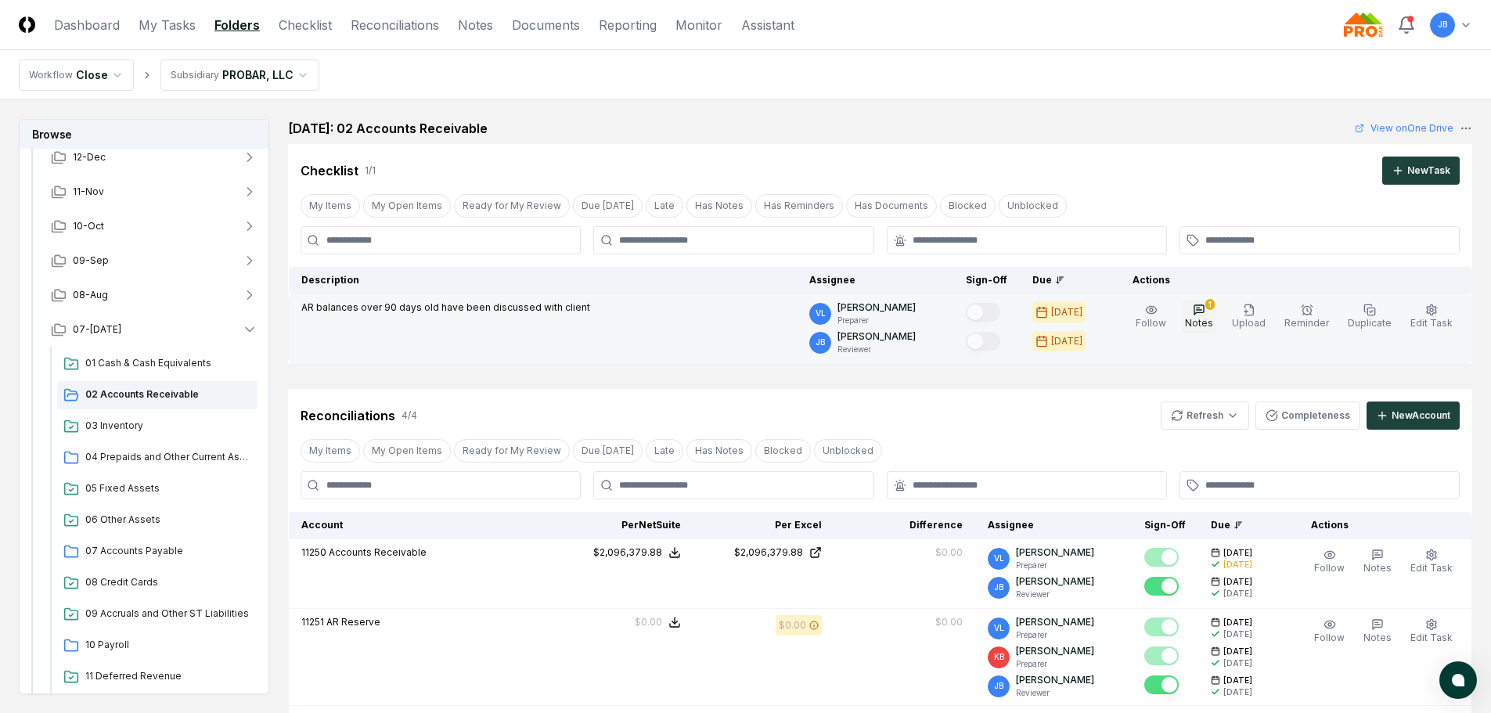
click at [1205, 308] on icon "button" at bounding box center [1198, 310] width 13 height 13
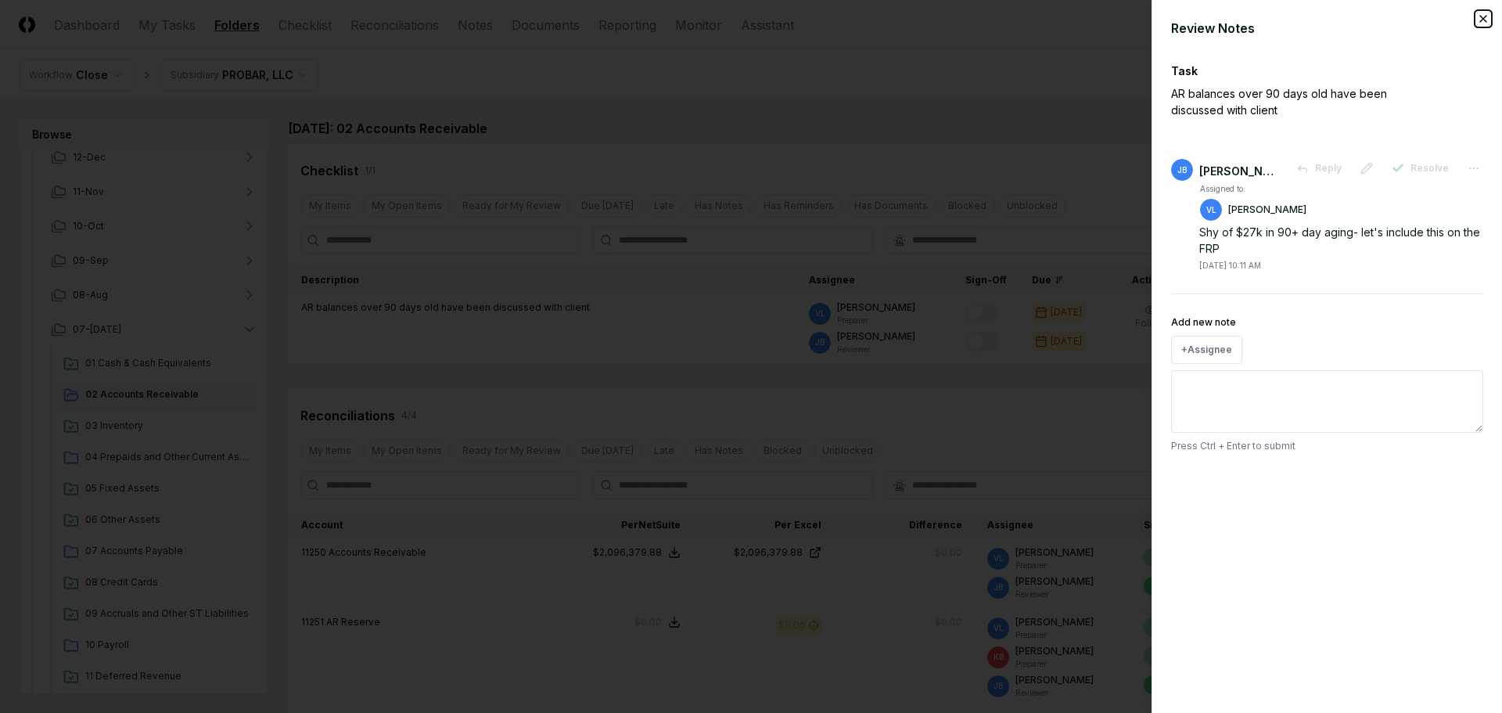
click at [1488, 19] on icon "button" at bounding box center [1483, 19] width 13 height 13
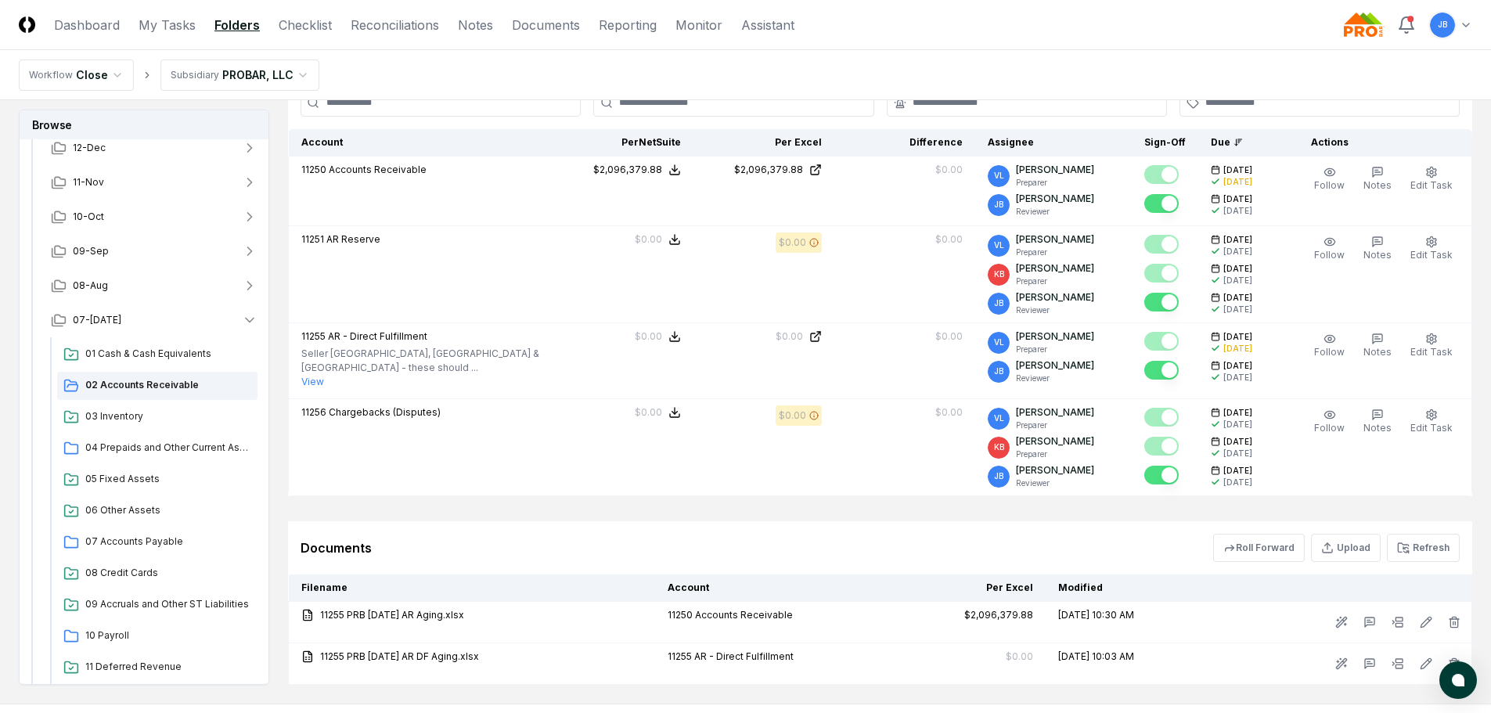
scroll to position [391, 0]
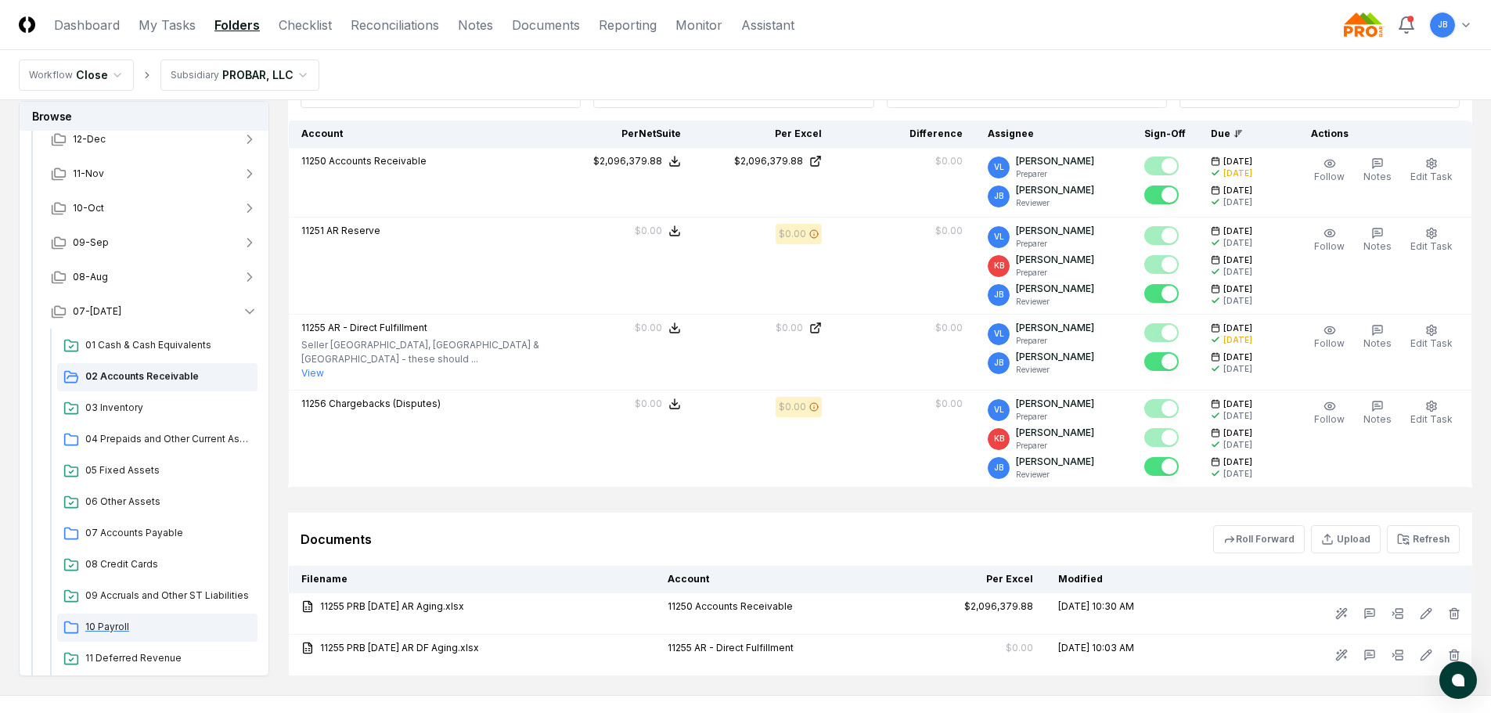
click at [116, 622] on span "10 Payroll" at bounding box center [168, 627] width 166 height 14
